Goal: Information Seeking & Learning: Learn about a topic

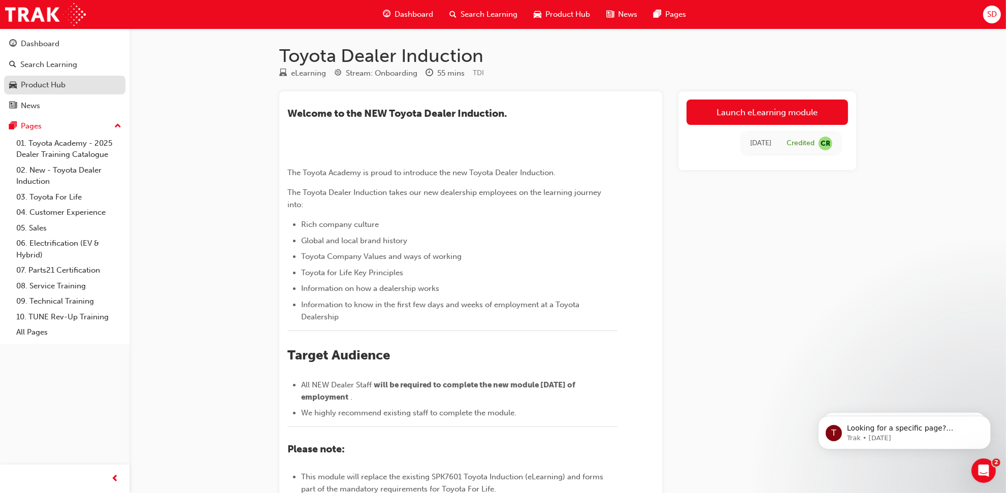
click at [58, 91] on link "Product Hub" at bounding box center [64, 85] width 121 height 19
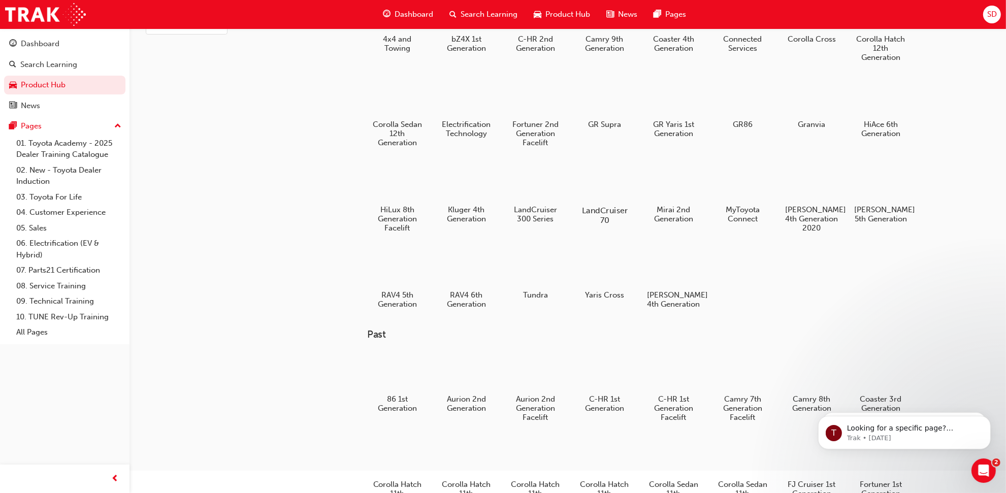
scroll to position [13, 0]
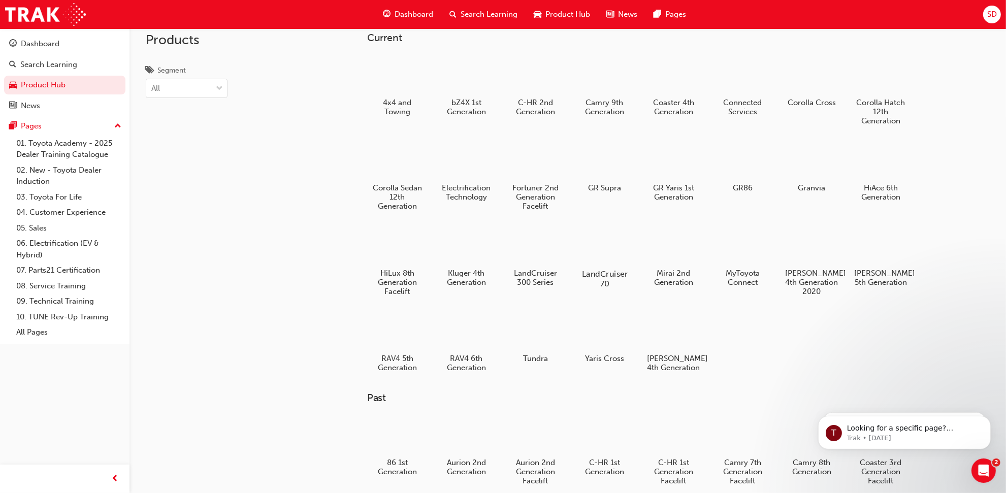
click at [607, 269] on h5 "LandCruiser 70" at bounding box center [604, 278] width 56 height 19
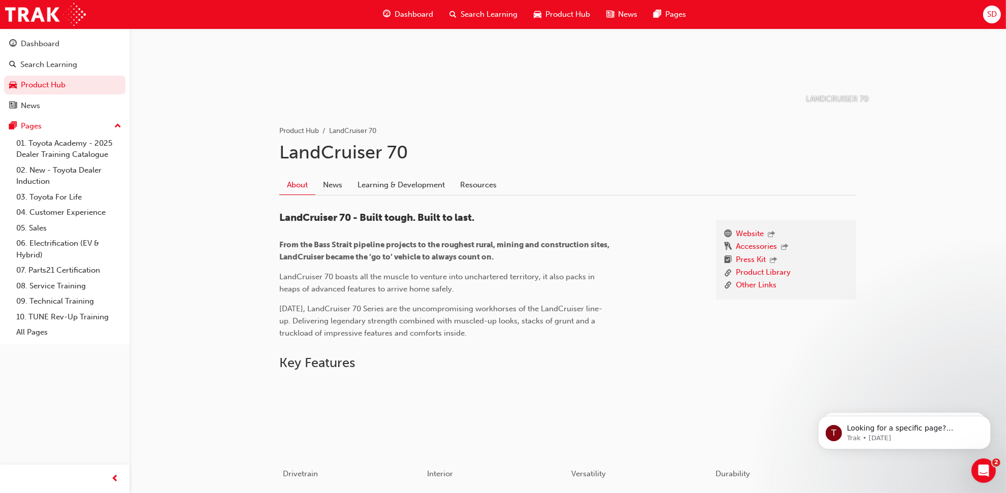
scroll to position [93, 0]
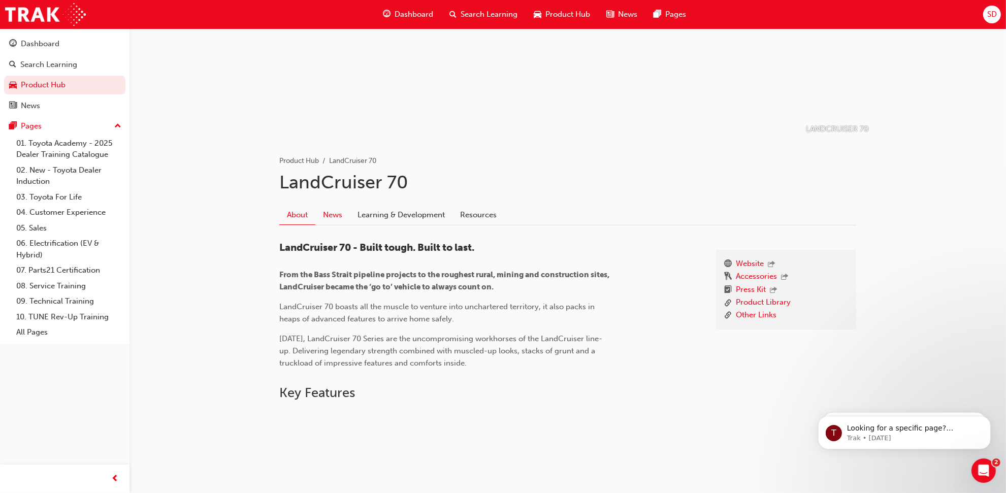
click at [334, 221] on link "News" at bounding box center [332, 214] width 35 height 19
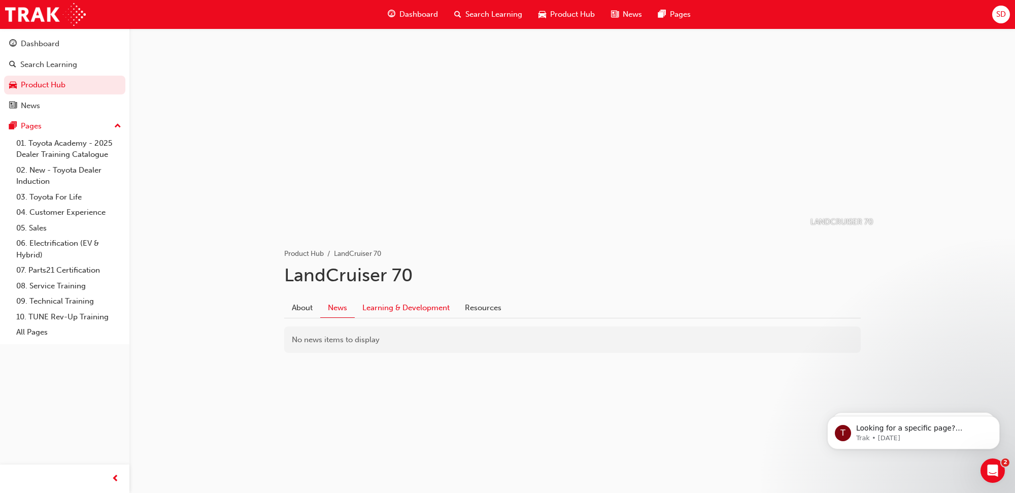
click at [420, 301] on link "Learning & Development" at bounding box center [406, 307] width 103 height 19
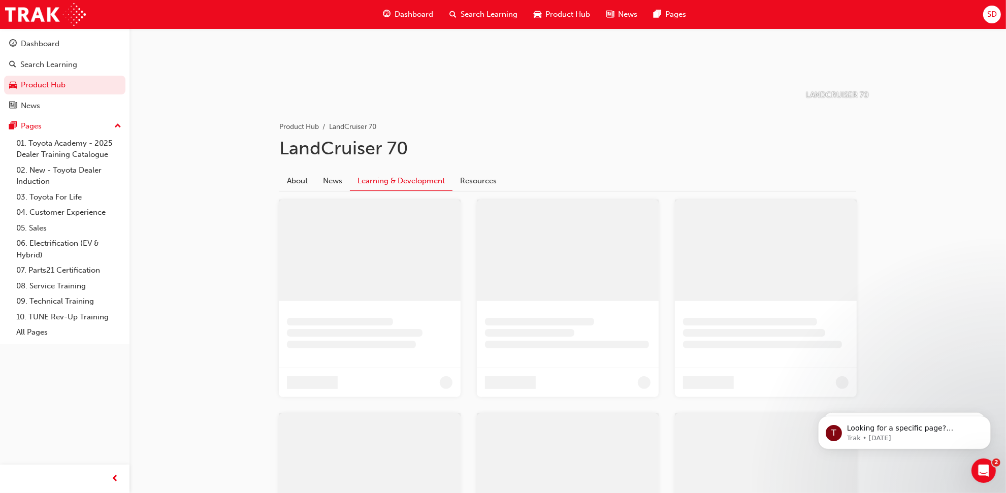
scroll to position [43, 0]
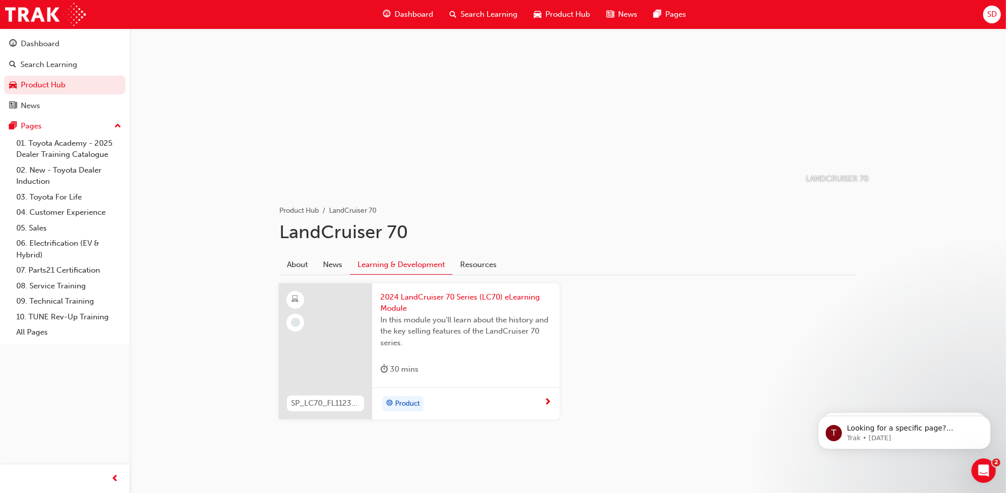
click at [301, 274] on div "About News Learning & Development Resources" at bounding box center [567, 265] width 577 height 20
click at [300, 271] on link "About" at bounding box center [297, 264] width 36 height 19
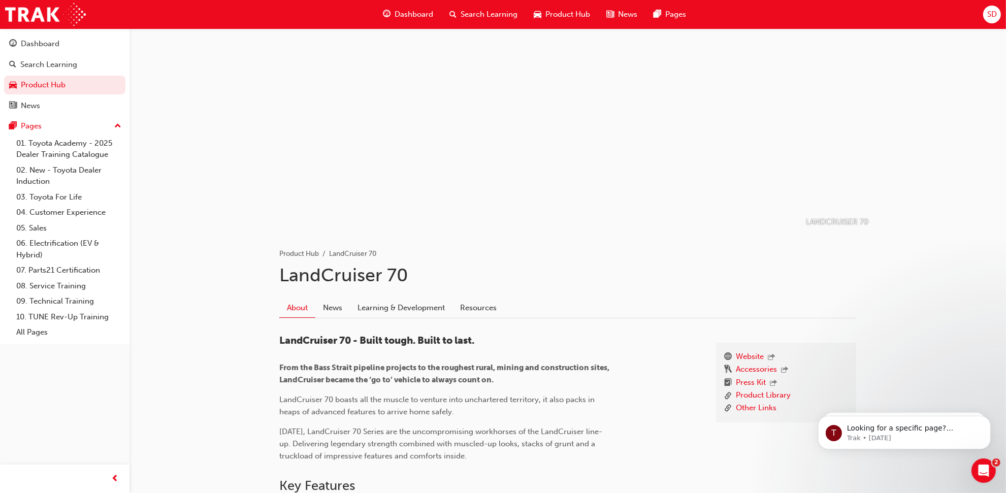
click at [396, 9] on span "Dashboard" at bounding box center [413, 15] width 39 height 12
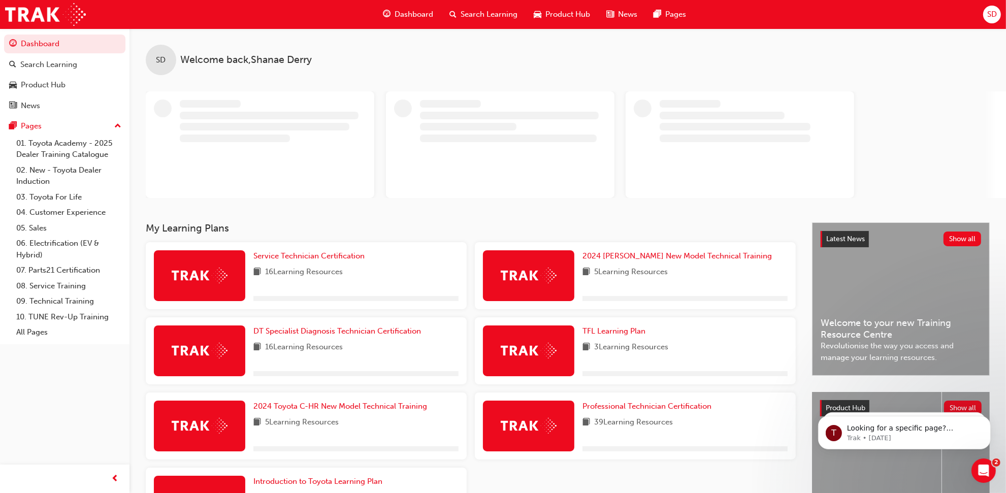
click at [557, 14] on span "Product Hub" at bounding box center [567, 15] width 45 height 12
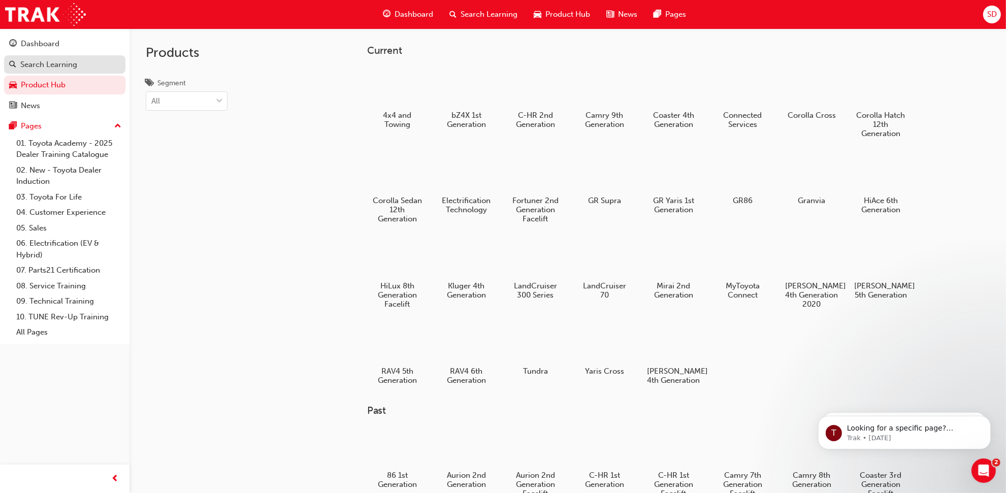
click at [101, 68] on div "Search Learning" at bounding box center [64, 64] width 111 height 13
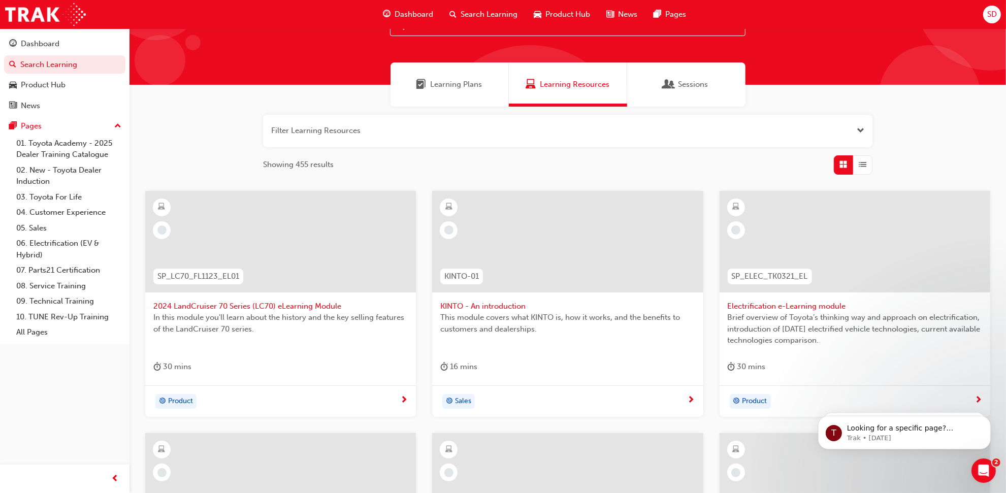
scroll to position [28, 0]
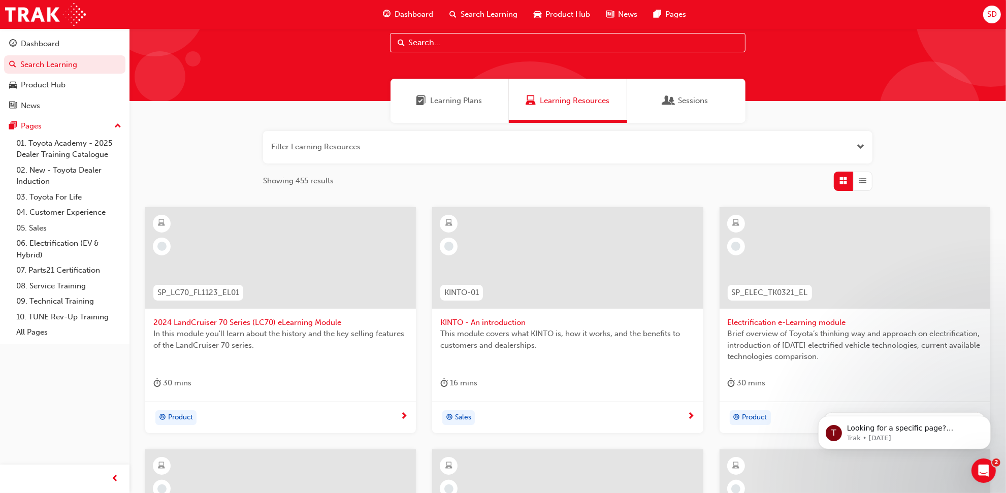
click at [981, 11] on div "Dashboard Search Learning Product Hub News Pages SD" at bounding box center [503, 14] width 1006 height 29
click at [988, 16] on span "SD" at bounding box center [992, 15] width 10 height 12
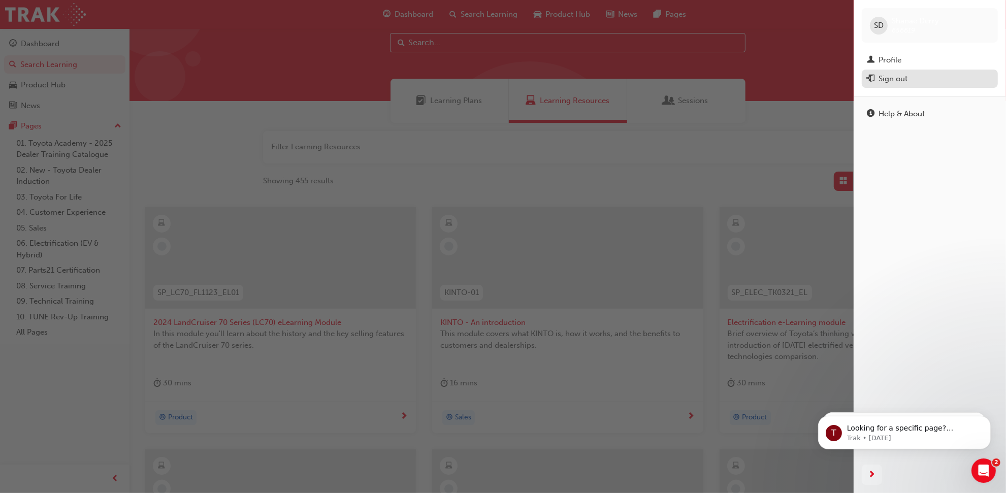
click at [894, 85] on div "Sign out" at bounding box center [930, 79] width 126 height 13
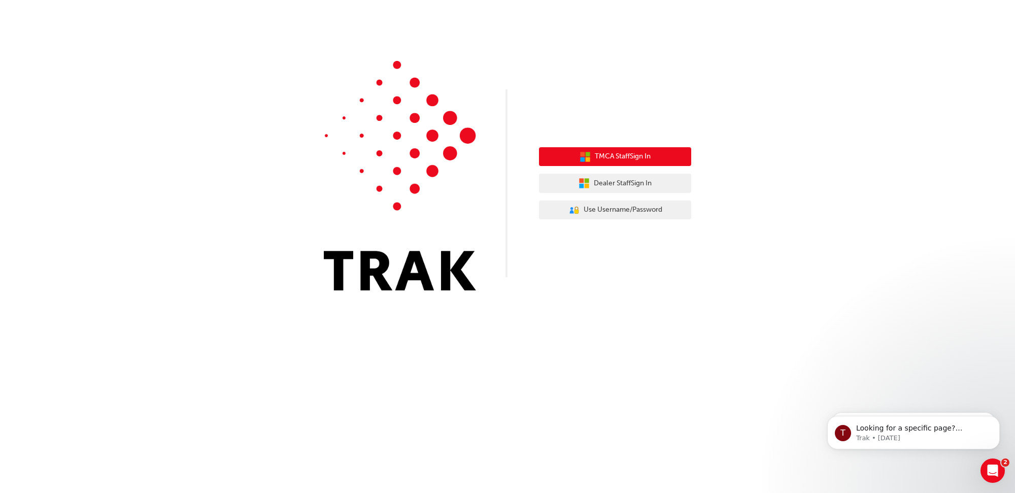
click at [620, 155] on span "TMCA Staff Sign In" at bounding box center [623, 157] width 56 height 12
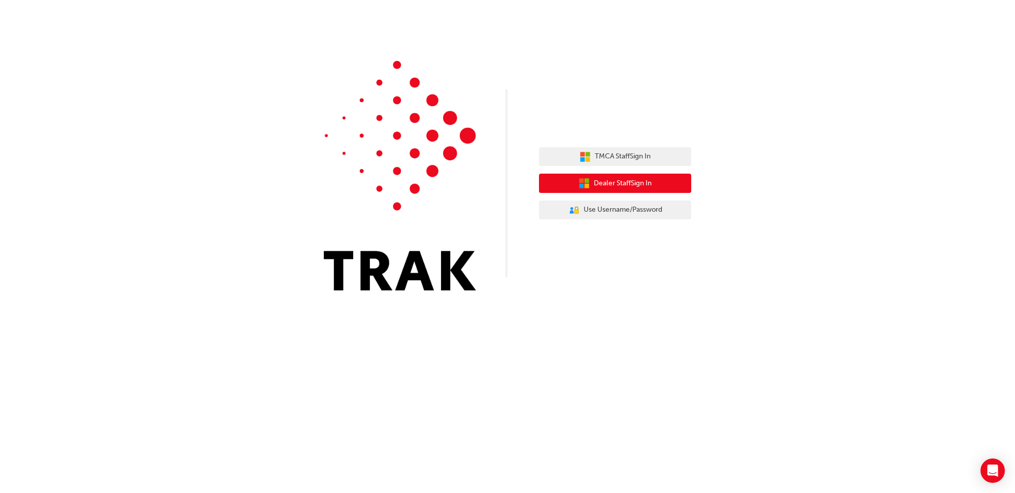
click at [621, 183] on span "Dealer Staff Sign In" at bounding box center [623, 184] width 58 height 12
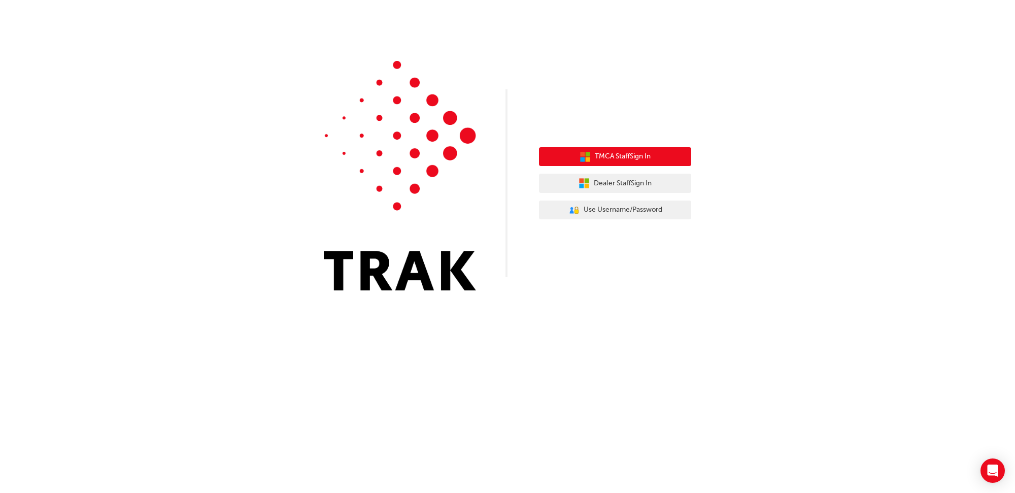
click at [605, 146] on div "TMCA Staff Sign In Dealer Staff Sign In User Authentication Icon - Blue Person,…" at bounding box center [615, 184] width 152 height 88
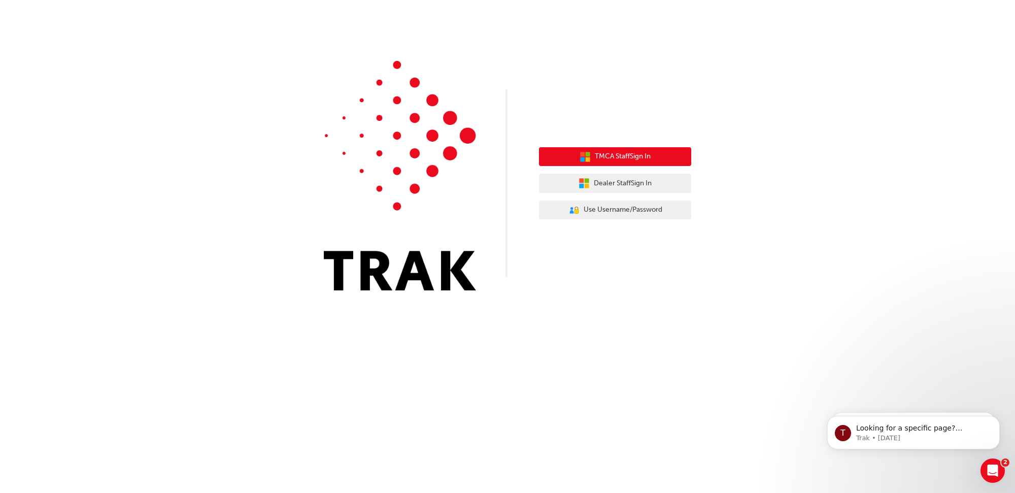
click at [602, 155] on span "TMCA Staff Sign In" at bounding box center [623, 157] width 56 height 12
